Goal: Complete application form

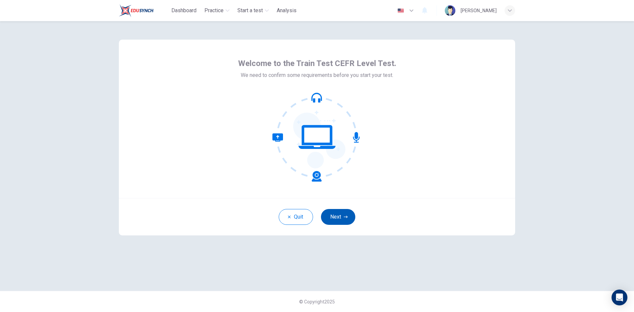
click at [330, 217] on button "Next" at bounding box center [338, 217] width 34 height 16
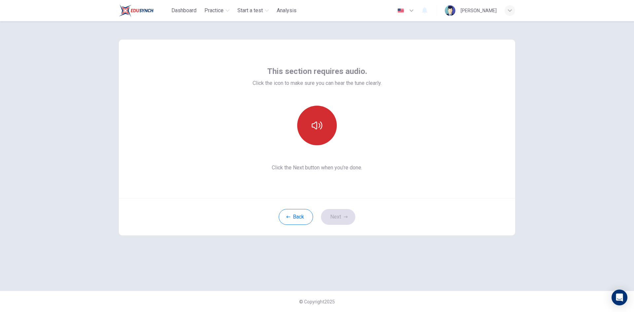
click at [321, 125] on icon "button" at bounding box center [317, 125] width 11 height 11
click at [339, 214] on button "Next" at bounding box center [338, 217] width 34 height 16
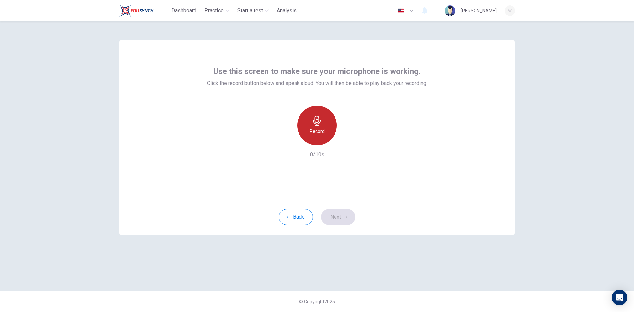
click at [323, 125] on div "Record" at bounding box center [317, 126] width 40 height 40
click at [318, 126] on icon "button" at bounding box center [317, 121] width 8 height 11
click at [349, 140] on icon "button" at bounding box center [348, 140] width 3 height 4
click at [338, 216] on button "Next" at bounding box center [338, 217] width 34 height 16
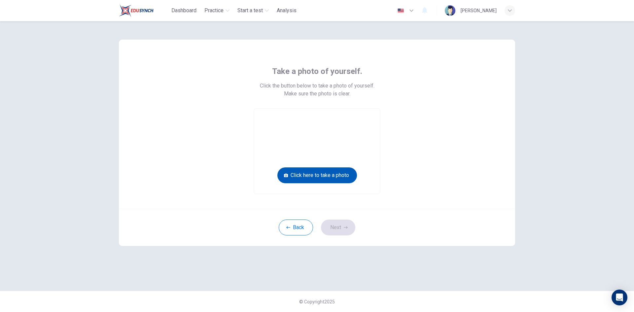
click at [325, 176] on button "Click here to take a photo" at bounding box center [318, 175] width 80 height 16
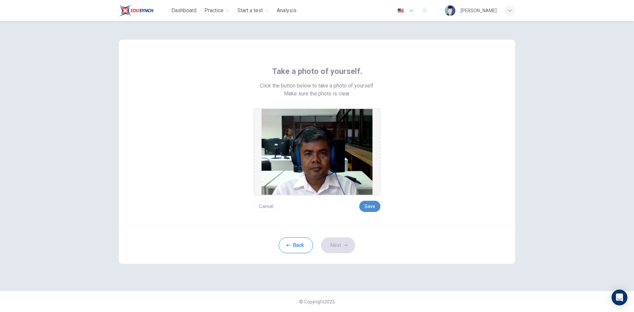
click at [370, 205] on button "Save" at bounding box center [369, 206] width 21 height 11
click at [339, 244] on button "Next" at bounding box center [338, 246] width 34 height 16
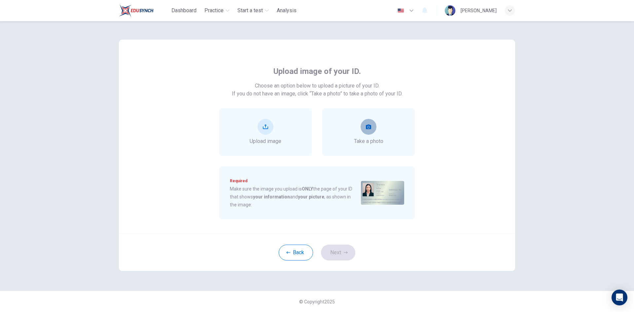
click at [367, 129] on icon "take photo" at bounding box center [368, 127] width 5 height 5
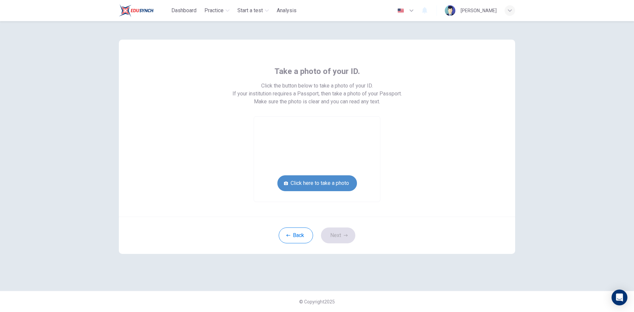
click at [332, 181] on button "Click here to take a photo" at bounding box center [318, 183] width 80 height 16
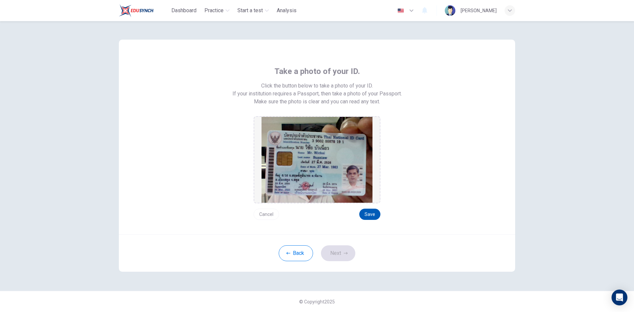
click at [369, 214] on button "Save" at bounding box center [369, 214] width 21 height 11
click at [341, 255] on button "Next" at bounding box center [338, 253] width 34 height 16
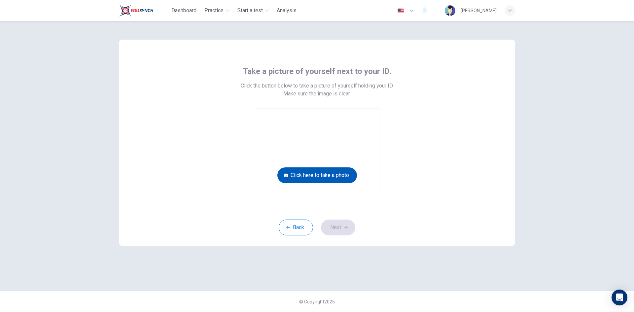
click at [329, 174] on button "Click here to take a photo" at bounding box center [318, 175] width 80 height 16
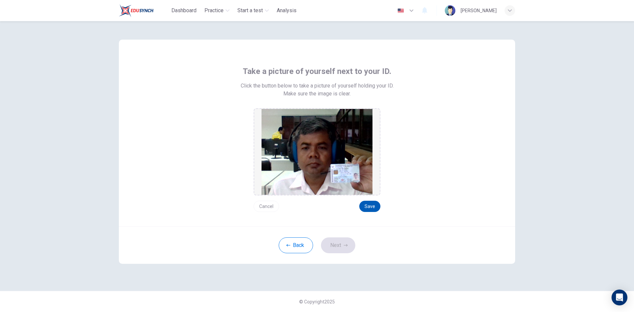
click at [373, 204] on button "Save" at bounding box center [369, 206] width 21 height 11
click at [334, 248] on button "Next" at bounding box center [338, 246] width 34 height 16
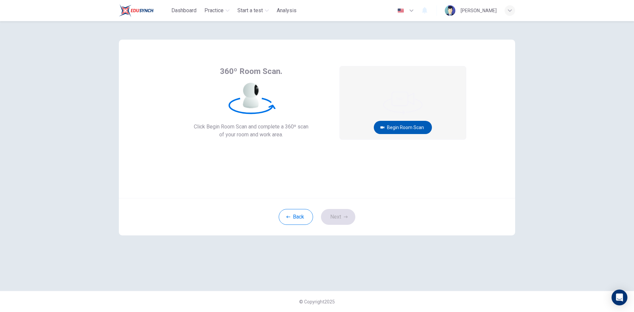
click at [399, 126] on button "Begin Room Scan" at bounding box center [403, 127] width 58 height 13
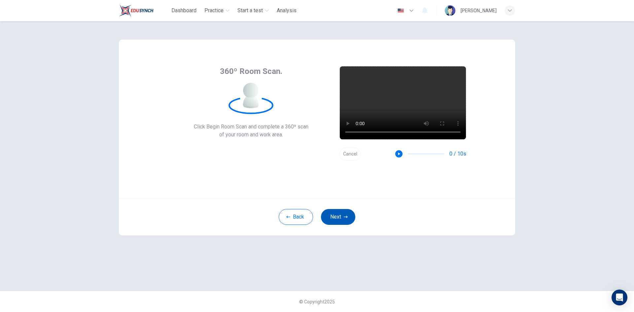
click at [339, 219] on button "Next" at bounding box center [338, 217] width 34 height 16
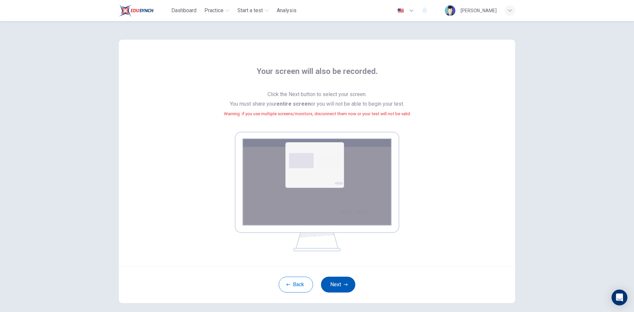
click at [336, 280] on button "Next" at bounding box center [338, 285] width 34 height 16
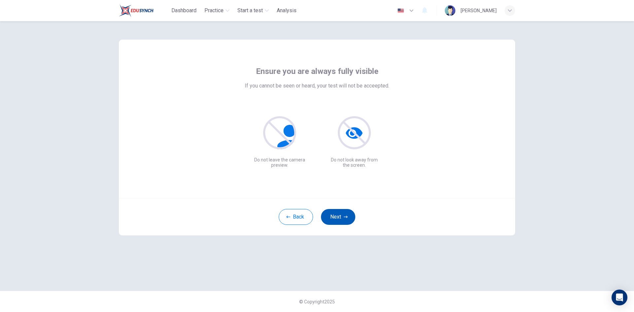
click at [341, 215] on button "Next" at bounding box center [338, 217] width 34 height 16
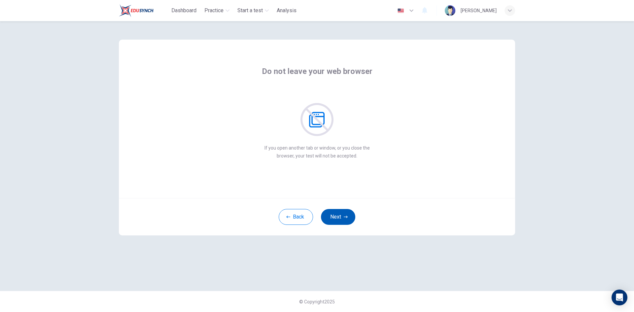
click at [341, 215] on button "Next" at bounding box center [338, 217] width 34 height 16
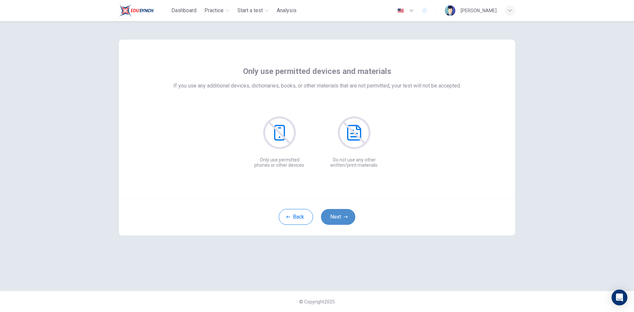
click at [341, 215] on button "Next" at bounding box center [338, 217] width 34 height 16
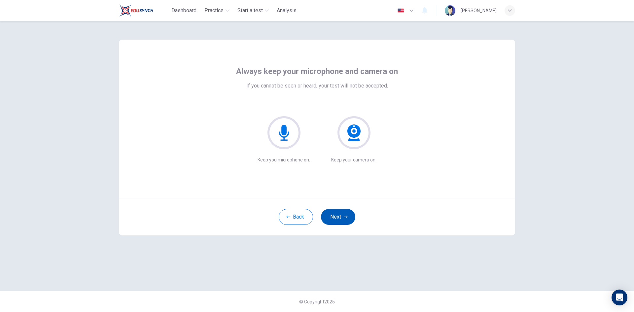
click at [341, 215] on button "Next" at bounding box center [338, 217] width 34 height 16
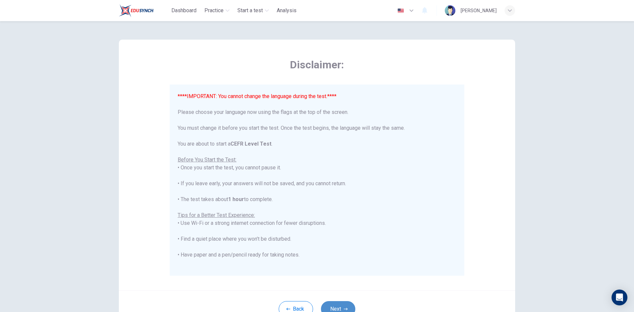
click at [338, 307] on button "Next" at bounding box center [338, 309] width 34 height 16
